Goal: Navigation & Orientation: Find specific page/section

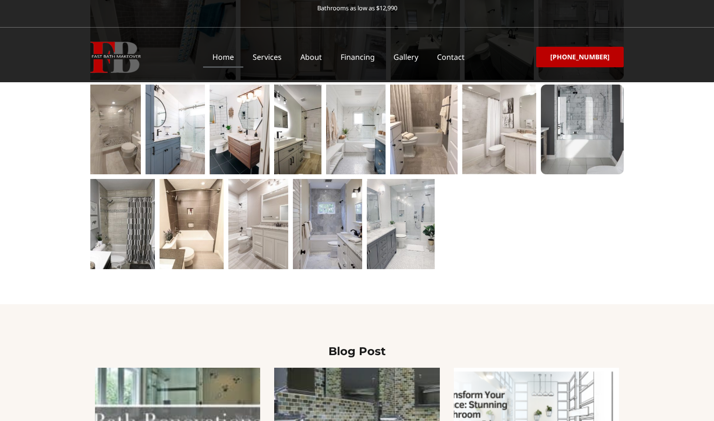
scroll to position [1656, 0]
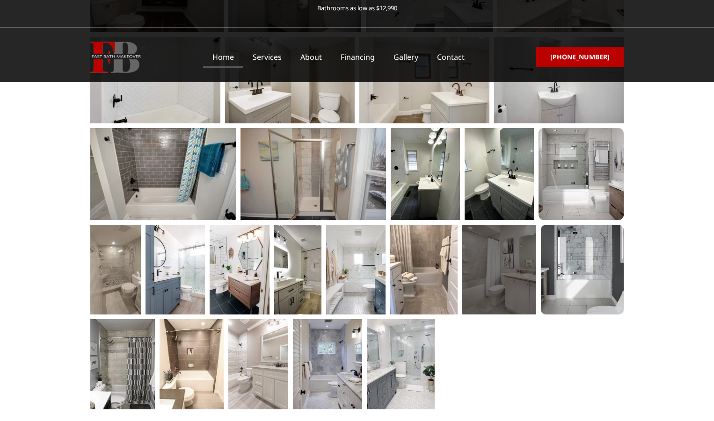
click at [496, 225] on div at bounding box center [499, 270] width 74 height 90
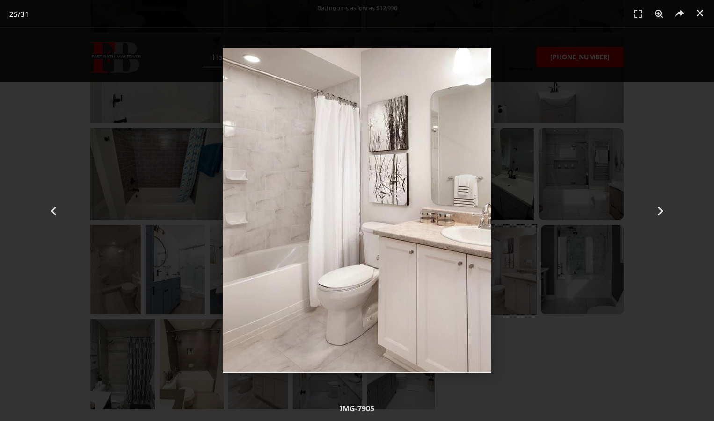
click at [502, 158] on div "25 / 31" at bounding box center [357, 211] width 648 height 356
click at [271, 58] on img "25 / 31" at bounding box center [357, 211] width 269 height 326
click at [272, 58] on img "25 / 31" at bounding box center [357, 211] width 269 height 326
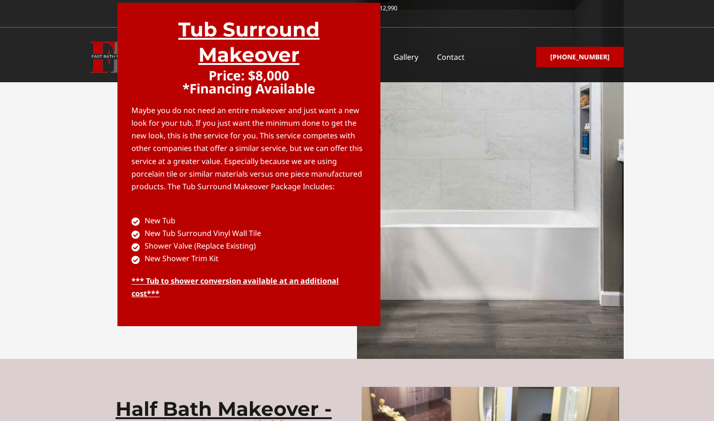
scroll to position [2754, 0]
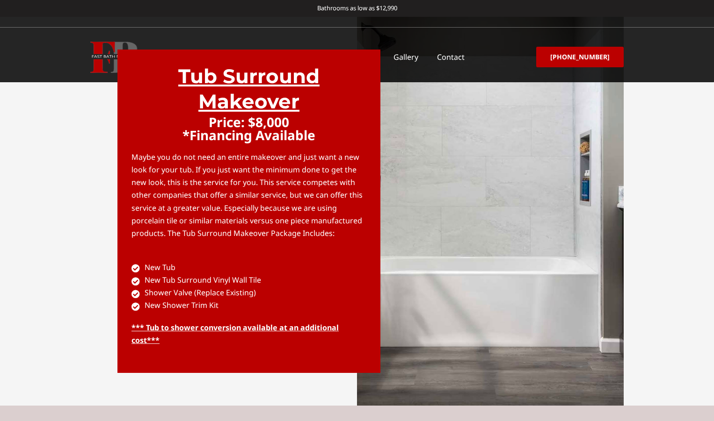
click at [118, 55] on div "Tub Surround Makeover Price: $8,000 *Financing Available Maybe you do not need …" at bounding box center [248, 212] width 263 height 324
click at [117, 58] on div "Tub Surround Makeover Price: $8,000 *Financing Available Maybe you do not need …" at bounding box center [248, 212] width 263 height 324
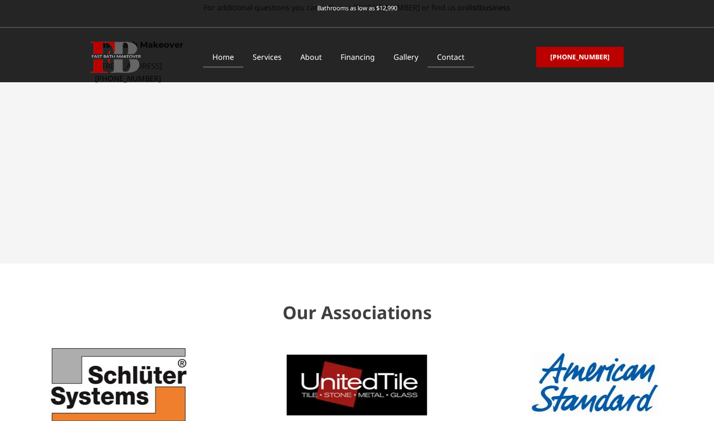
scroll to position [2825, 0]
